Goal: Information Seeking & Learning: Check status

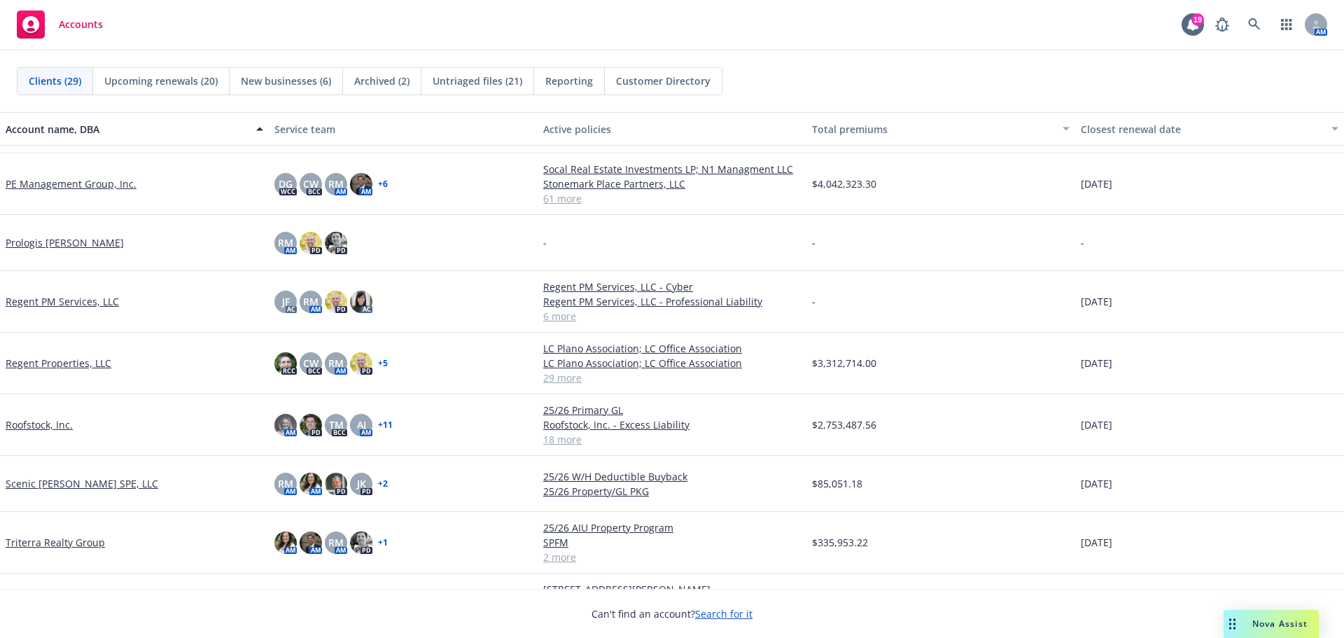
scroll to position [1190, 0]
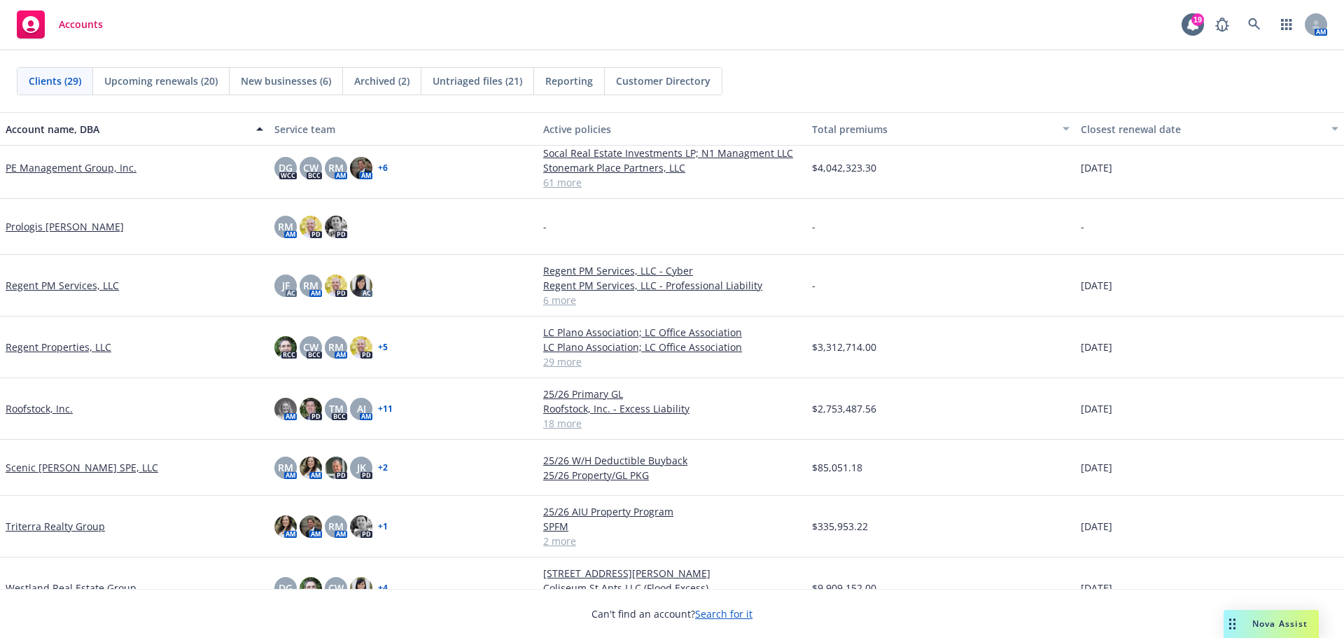
click at [77, 345] on link "Regent Properties, LLC" at bounding box center [59, 347] width 106 height 15
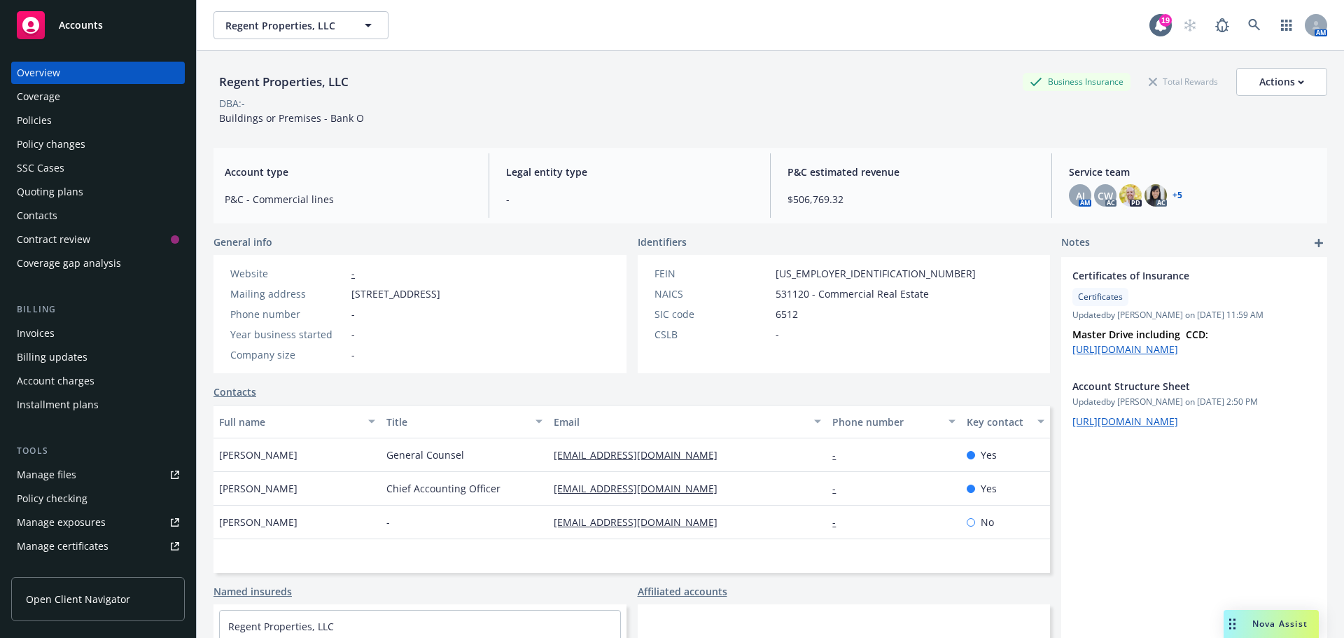
click at [75, 146] on div "Policy changes" at bounding box center [51, 144] width 69 height 22
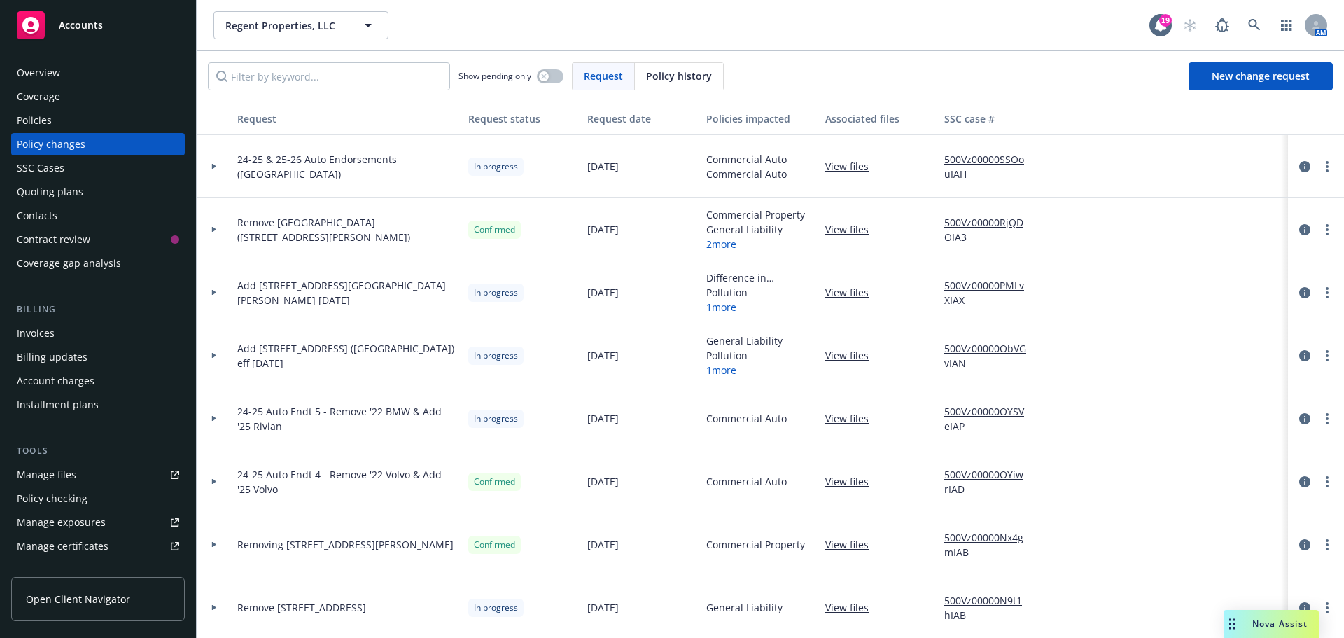
click at [210, 296] on div at bounding box center [214, 292] width 35 height 63
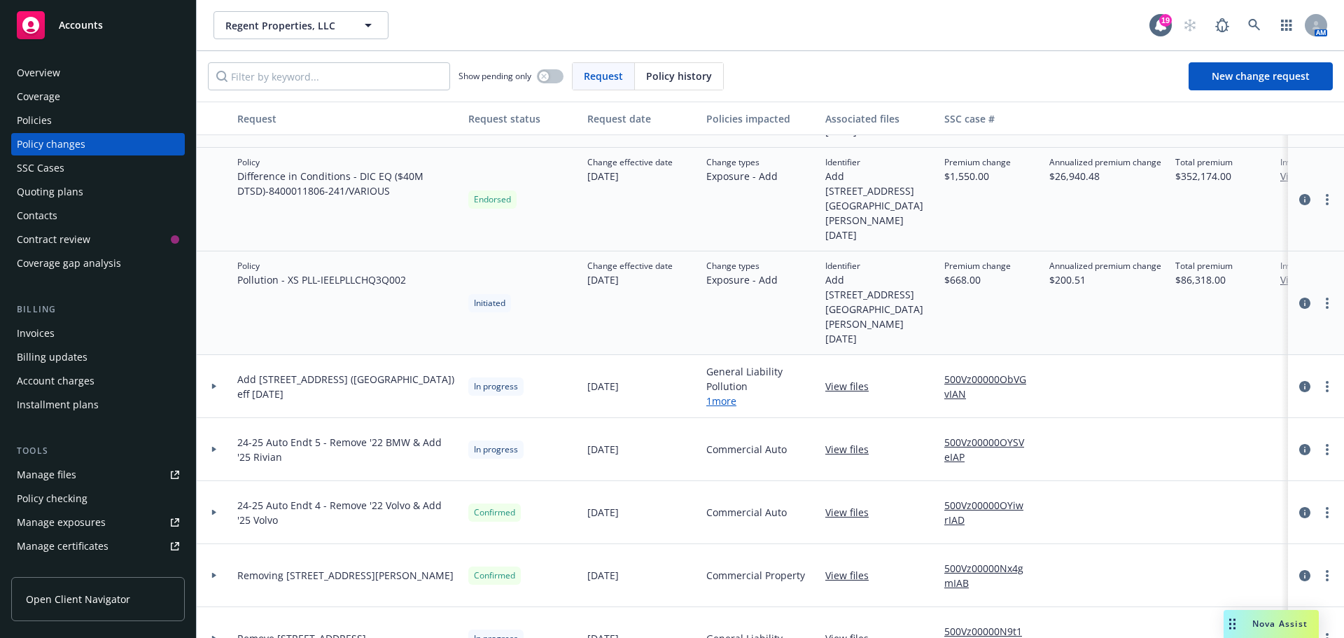
scroll to position [70, 0]
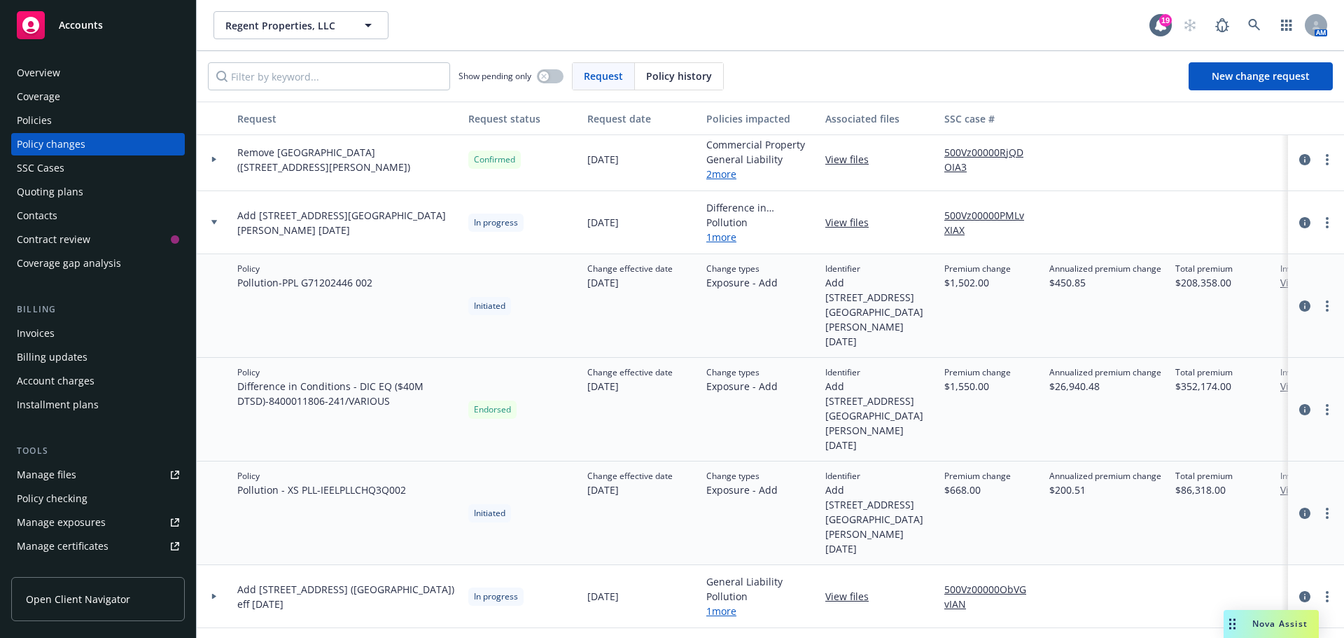
click at [720, 237] on link "1 more" at bounding box center [760, 237] width 108 height 15
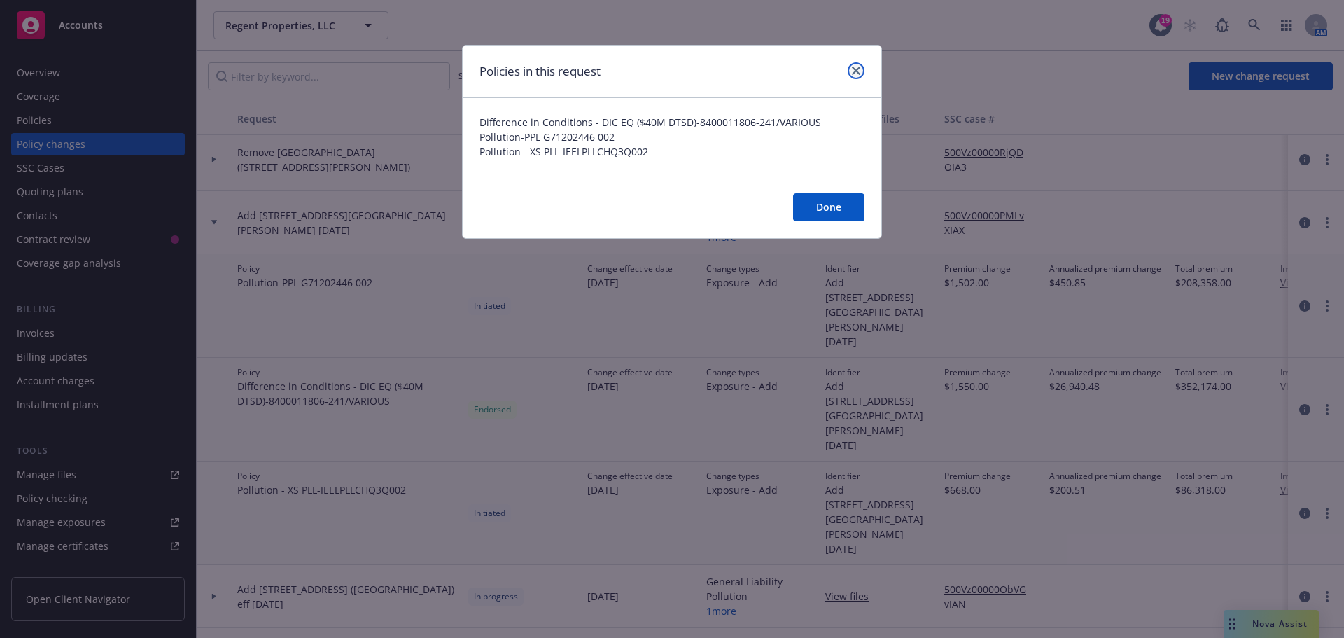
click at [857, 67] on icon "close" at bounding box center [856, 71] width 8 height 8
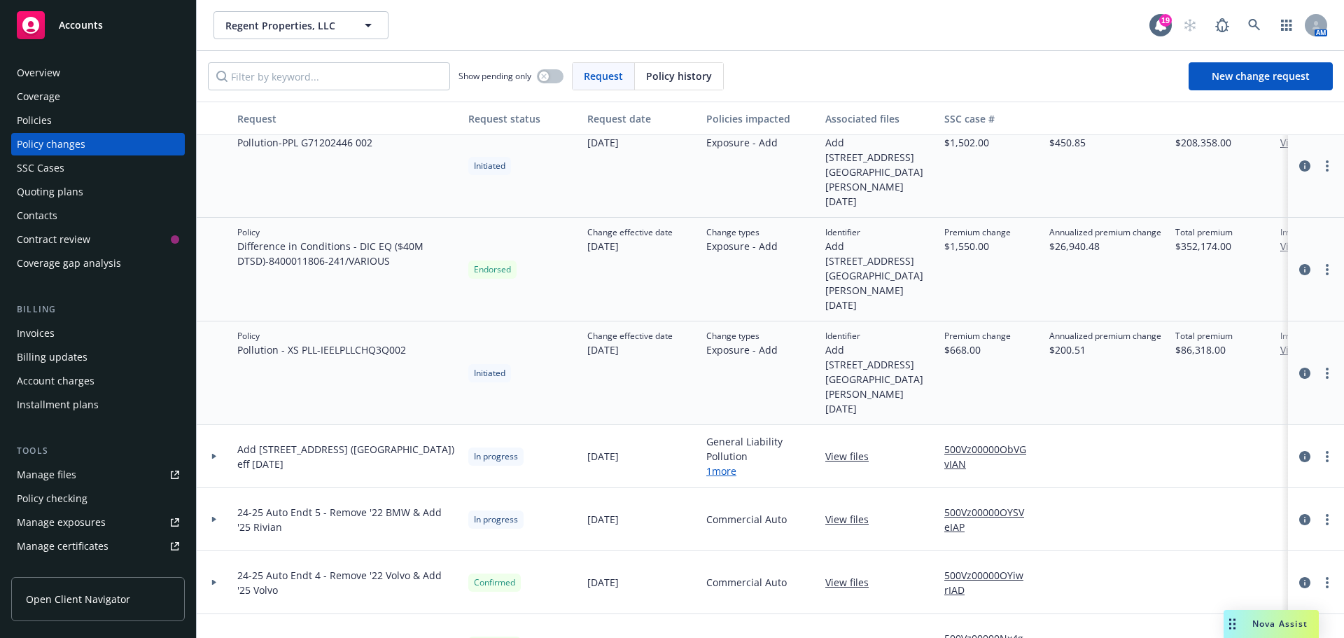
scroll to position [0, 0]
